Goal: Entertainment & Leisure: Consume media (video, audio)

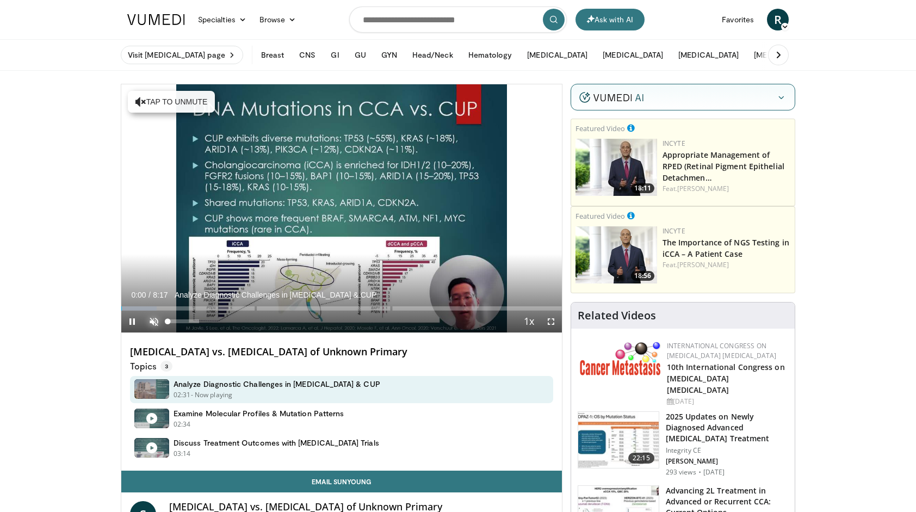
click at [152, 319] on span "Video Player" at bounding box center [154, 322] width 22 height 22
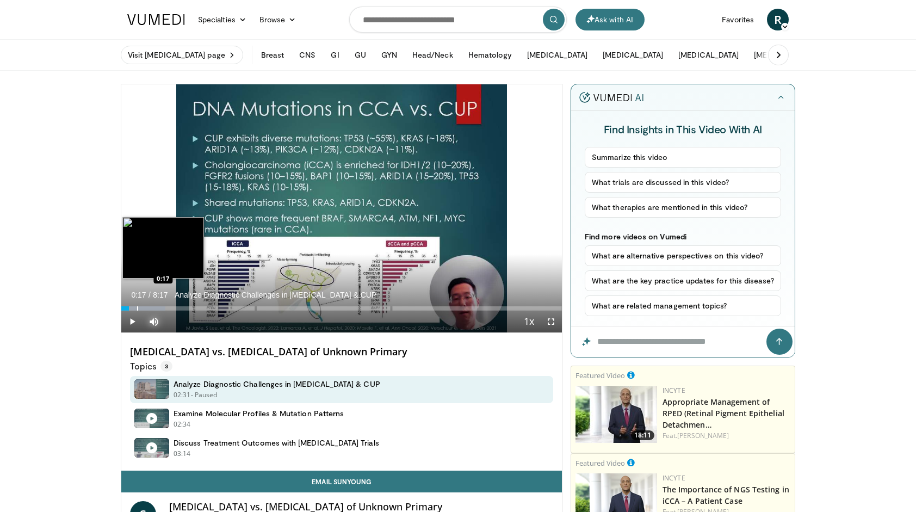
click at [137, 309] on div "Progress Bar" at bounding box center [137, 308] width 1 height 4
click at [153, 309] on div "Progress Bar" at bounding box center [153, 308] width 1 height 4
click at [177, 306] on div "Loaded : 22.07% 0:41" at bounding box center [341, 308] width 441 height 4
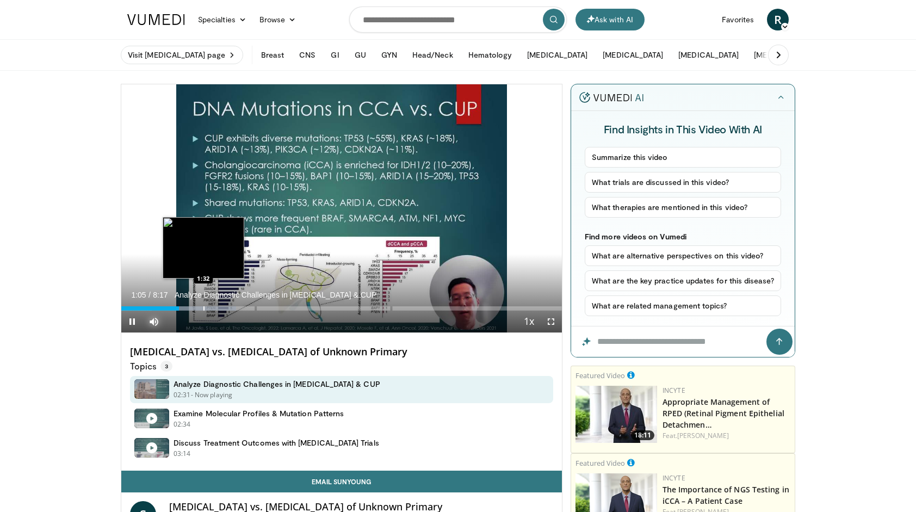
click at [204, 306] on div "Progress Bar" at bounding box center [203, 308] width 1 height 4
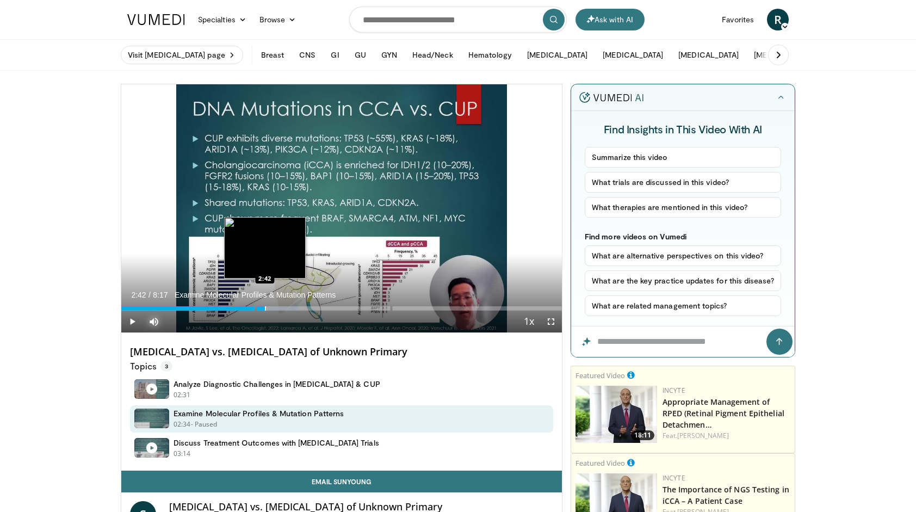
click at [265, 308] on div "Progress Bar" at bounding box center [265, 308] width 1 height 4
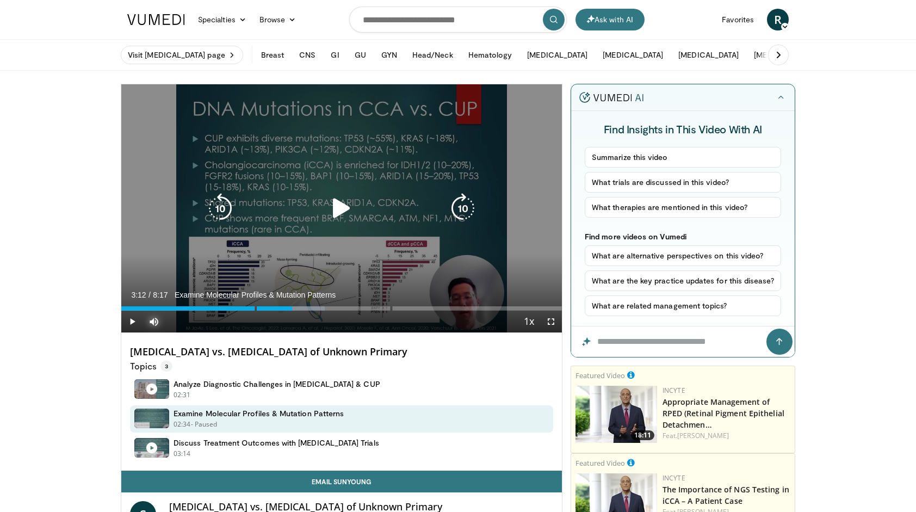
click at [292, 310] on div "Loaded : 46.15% 3:12" at bounding box center [341, 308] width 441 height 4
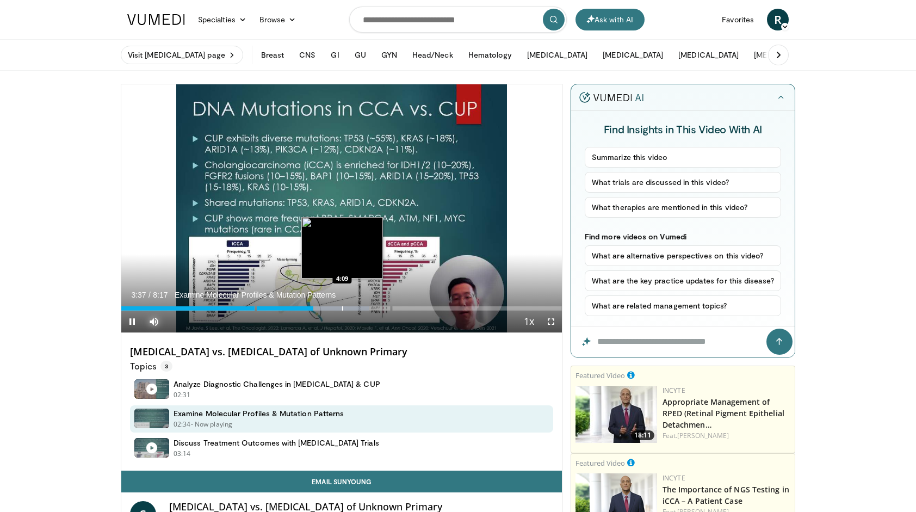
click at [342, 308] on div "Progress Bar" at bounding box center [342, 308] width 1 height 4
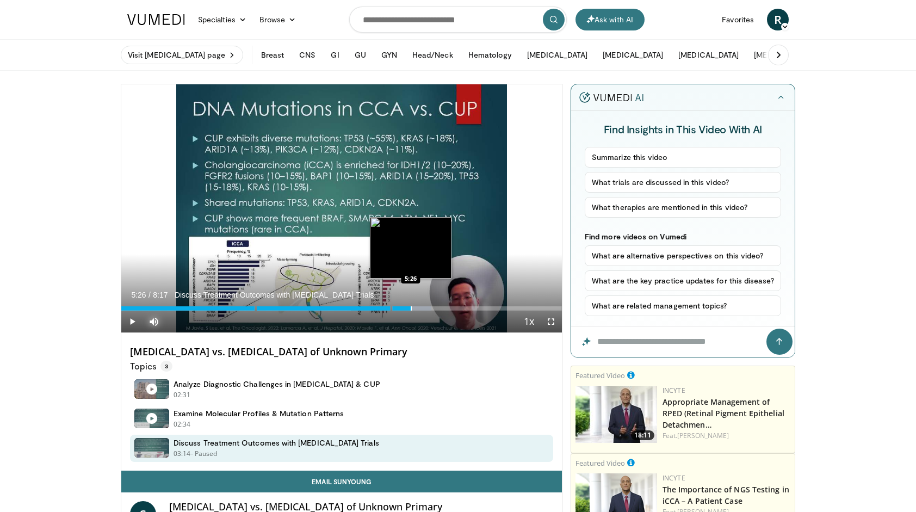
click at [411, 307] on div "Progress Bar" at bounding box center [411, 308] width 1 height 4
click at [436, 310] on div "Progress Bar" at bounding box center [436, 308] width 1 height 4
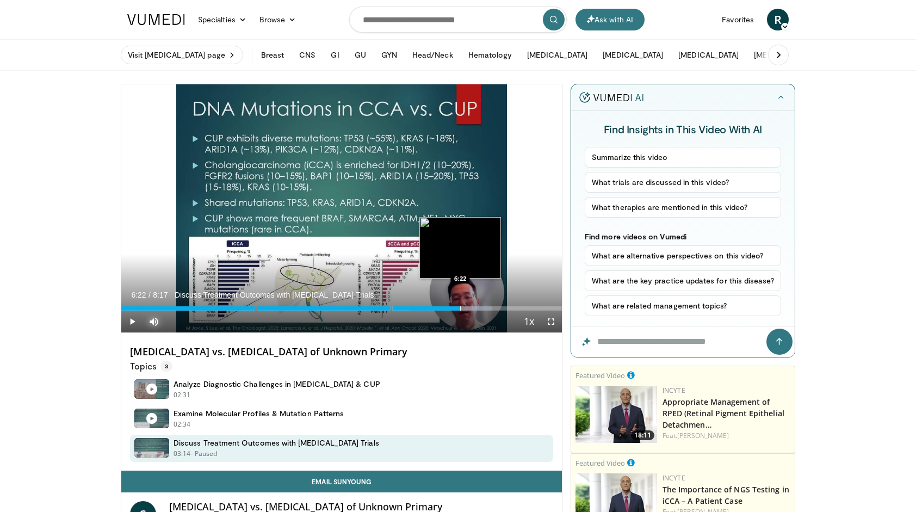
click at [460, 310] on div "Progress Bar" at bounding box center [460, 308] width 1 height 4
click at [489, 310] on div "Progress Bar" at bounding box center [489, 308] width 1 height 4
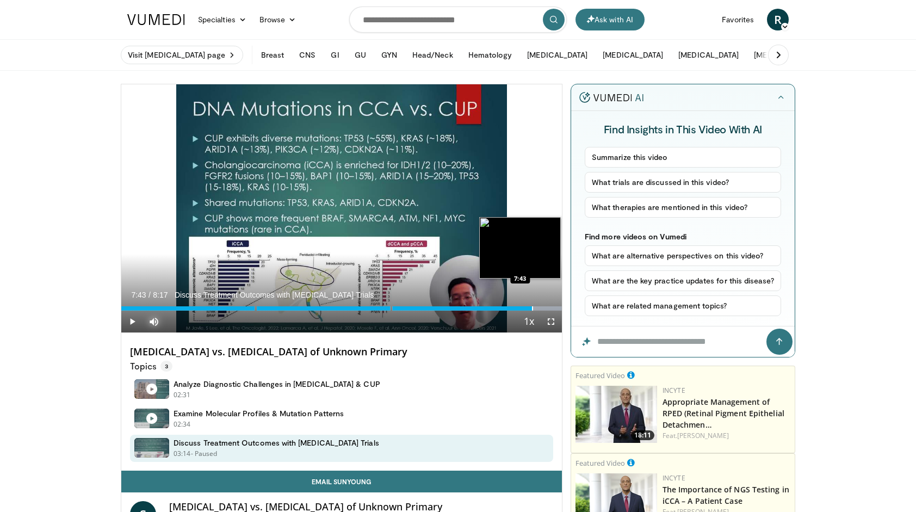
click at [531, 305] on div "Loaded : 100.00% 7:43 7:43" at bounding box center [341, 305] width 441 height 10
click at [547, 310] on div "Progress Bar" at bounding box center [547, 308] width 1 height 4
